Goal: Information Seeking & Learning: Learn about a topic

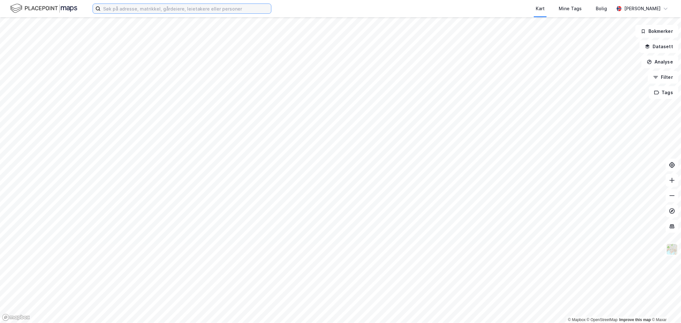
click at [148, 11] on input at bounding box center [186, 9] width 170 height 10
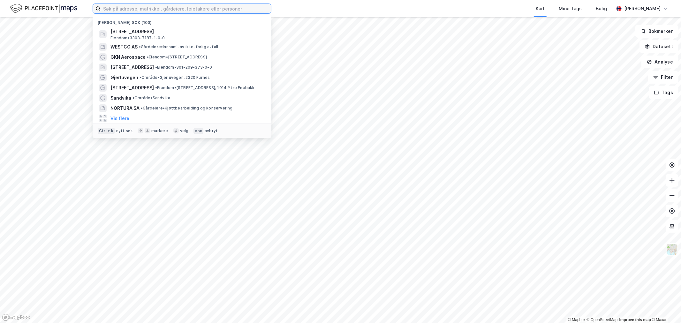
click at [145, 8] on input at bounding box center [186, 9] width 170 height 10
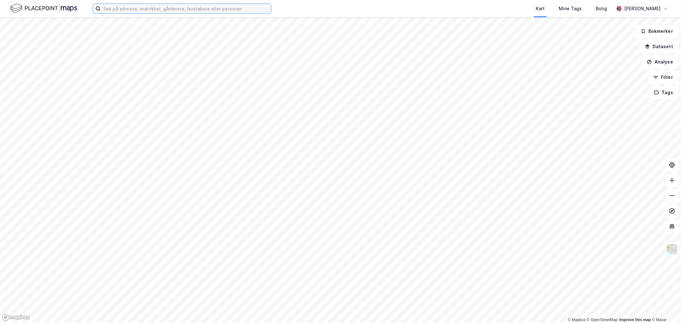
click at [133, 11] on input at bounding box center [186, 9] width 170 height 10
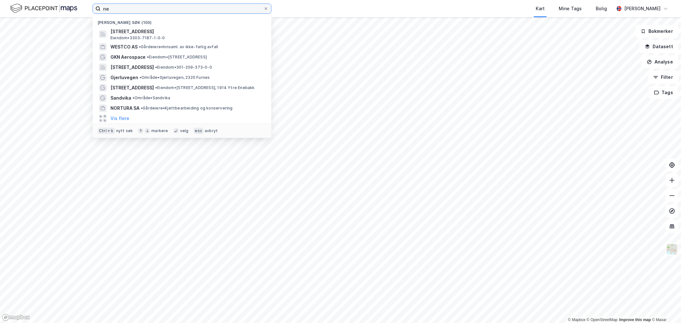
type input "n"
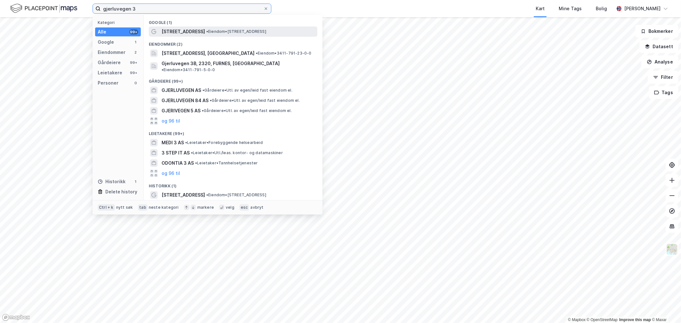
type input "gjerluvegen 3"
click at [206, 31] on span "•" at bounding box center [207, 31] width 2 height 5
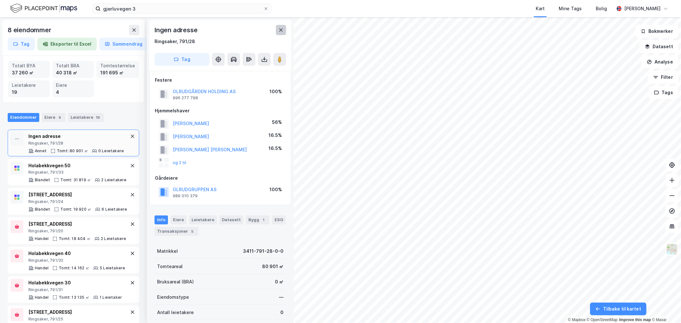
click at [281, 29] on icon at bounding box center [280, 29] width 5 height 5
click at [280, 30] on icon at bounding box center [280, 29] width 5 height 5
